Goal: Navigation & Orientation: Find specific page/section

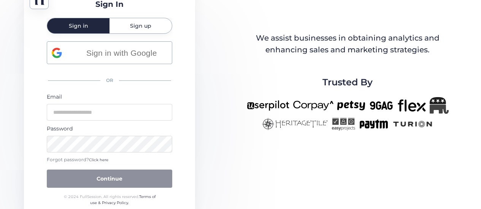
scroll to position [26, 0]
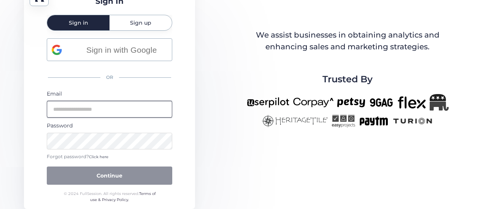
type input "**********"
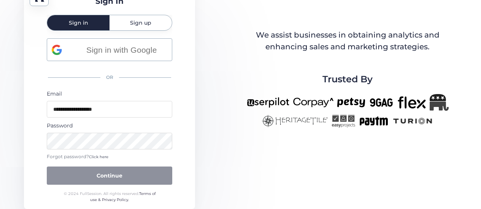
click at [131, 174] on button "Continue" at bounding box center [109, 176] width 125 height 18
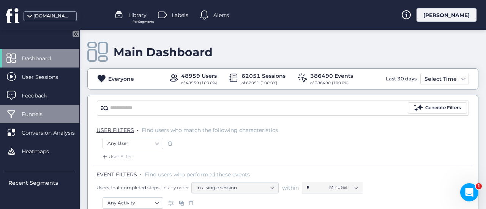
click at [48, 120] on div "Funnels" at bounding box center [39, 114] width 79 height 19
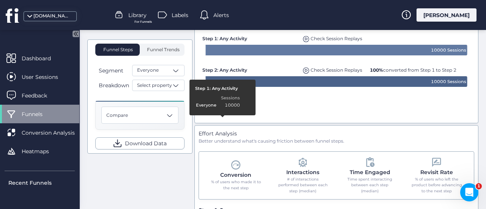
scroll to position [240, 0]
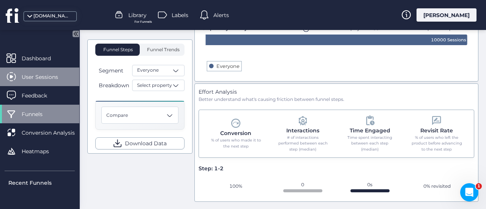
click at [24, 74] on span "User Sessions" at bounding box center [46, 77] width 48 height 8
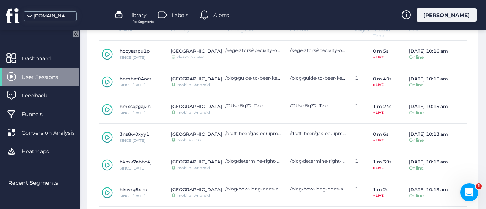
scroll to position [177, 0]
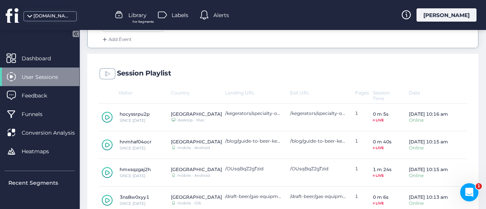
click at [108, 117] on icon at bounding box center [107, 117] width 11 height 11
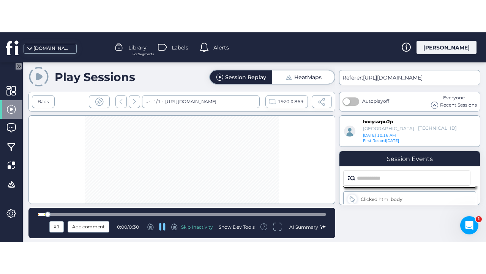
scroll to position [19, 0]
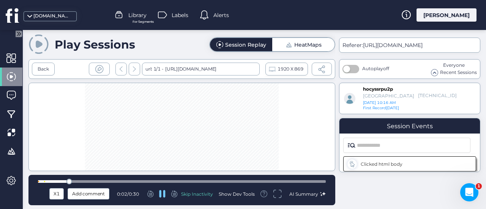
drag, startPoint x: 277, startPoint y: 192, endPoint x: 277, endPoint y: 237, distance: 45.6
click at [277, 192] on icon at bounding box center [277, 194] width 9 height 9
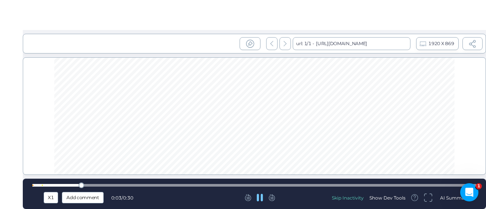
scroll to position [0, 0]
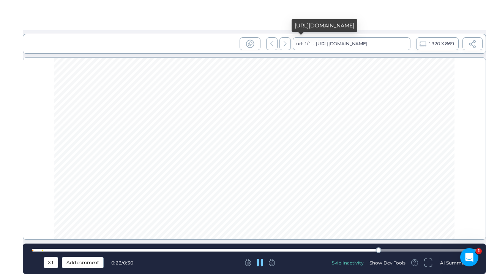
click at [368, 41] on div "[URL][DOMAIN_NAME]" at bounding box center [340, 43] width 53 height 13
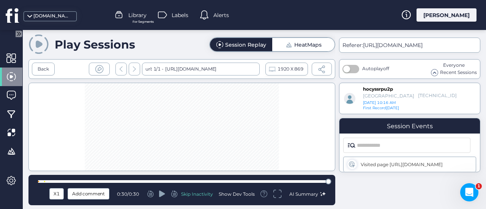
click at [135, 71] on icon at bounding box center [134, 69] width 3 height 5
click at [134, 71] on icon at bounding box center [134, 69] width 3 height 5
click at [442, 72] on span "Recent Sessions" at bounding box center [458, 72] width 37 height 7
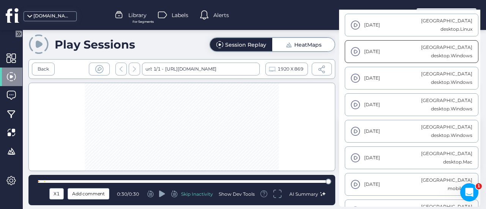
click at [420, 54] on div "[DATE]" at bounding box center [386, 52] width 70 height 10
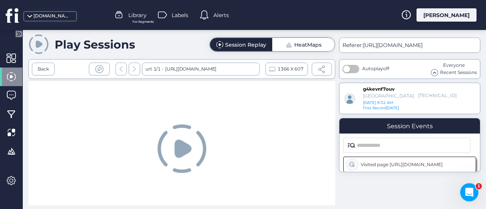
scroll to position [2, 0]
click at [184, 148] on icon at bounding box center [182, 149] width 17 height 18
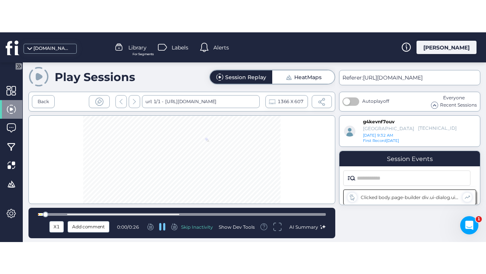
scroll to position [19, 0]
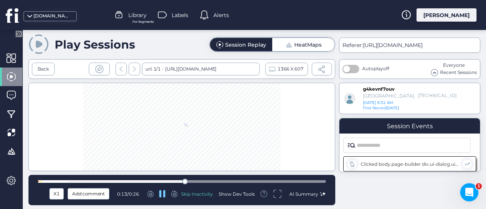
drag, startPoint x: 277, startPoint y: 194, endPoint x: 277, endPoint y: 240, distance: 46.0
click at [277, 194] on icon at bounding box center [277, 194] width 9 height 9
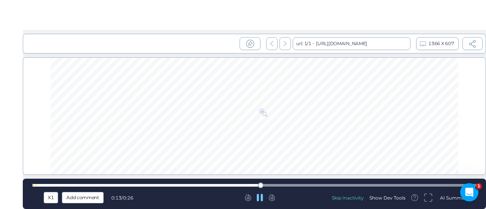
scroll to position [0, 0]
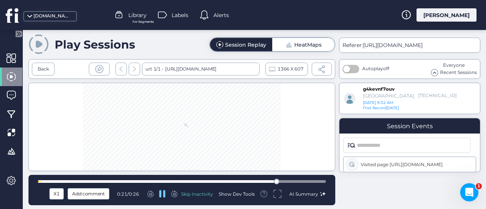
click at [434, 71] on span at bounding box center [435, 73] width 6 height 6
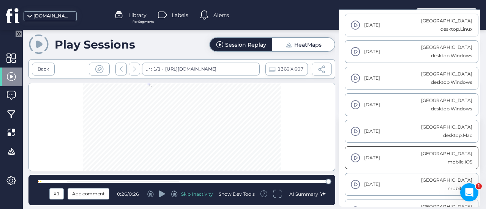
click at [373, 161] on div "[DATE]" at bounding box center [372, 158] width 16 height 8
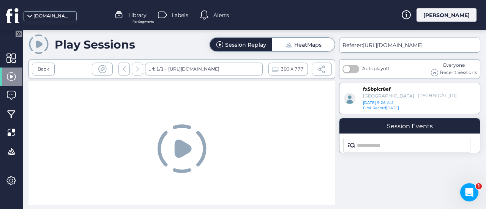
scroll to position [11, 0]
